Goal: Transaction & Acquisition: Purchase product/service

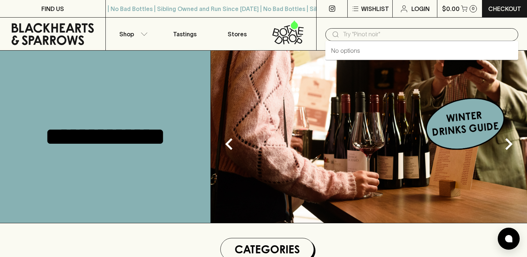
click at [373, 33] on input "text" at bounding box center [428, 35] width 170 height 12
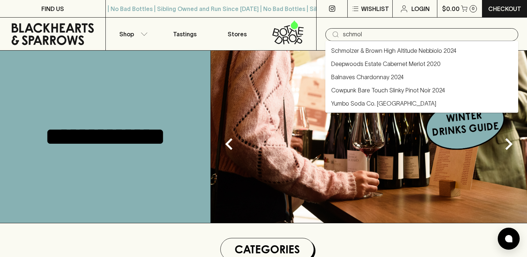
click at [372, 48] on link "Schmolzer & Brown High Altitude Nebbiolo 2024" at bounding box center [393, 50] width 125 height 9
type input "Schmolzer & Brown High Altitude Nebbiolo 2024"
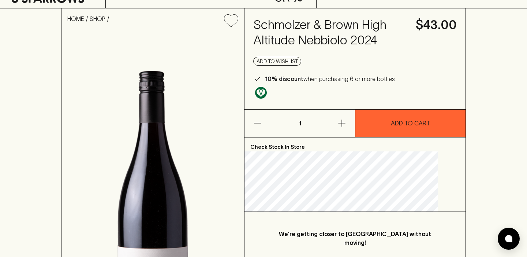
scroll to position [12, 0]
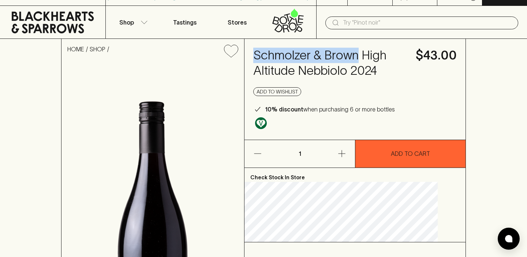
drag, startPoint x: 269, startPoint y: 54, endPoint x: 382, endPoint y: 53, distance: 112.8
click at [382, 53] on h4 "Schmolzer & Brown High Altitude Nebbiolo 2024" at bounding box center [330, 63] width 154 height 31
copy h4 "Schmolzer & Brown"
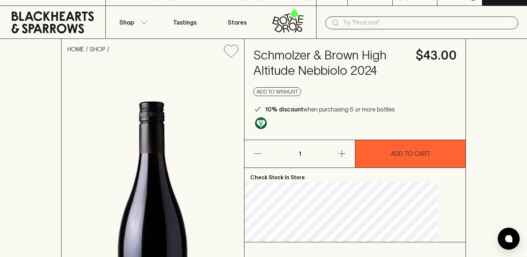
click at [368, 96] on div "Add to wishlist" at bounding box center [355, 91] width 204 height 9
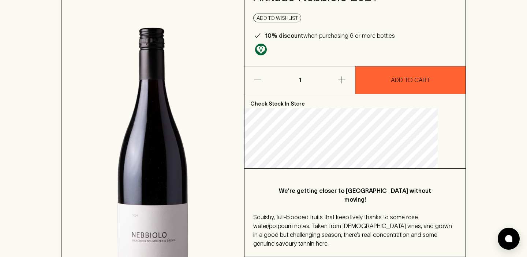
scroll to position [0, 0]
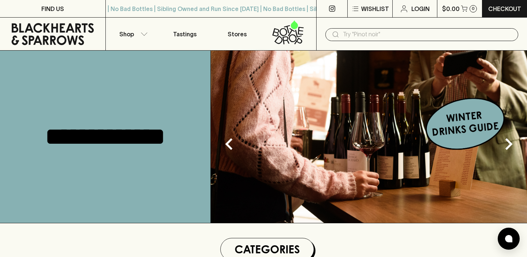
click at [373, 34] on input "text" at bounding box center [428, 35] width 170 height 12
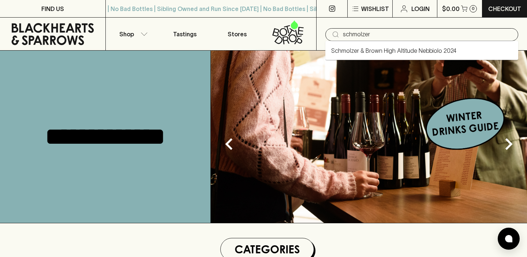
type input "schmolzer"
